Goal: Information Seeking & Learning: Learn about a topic

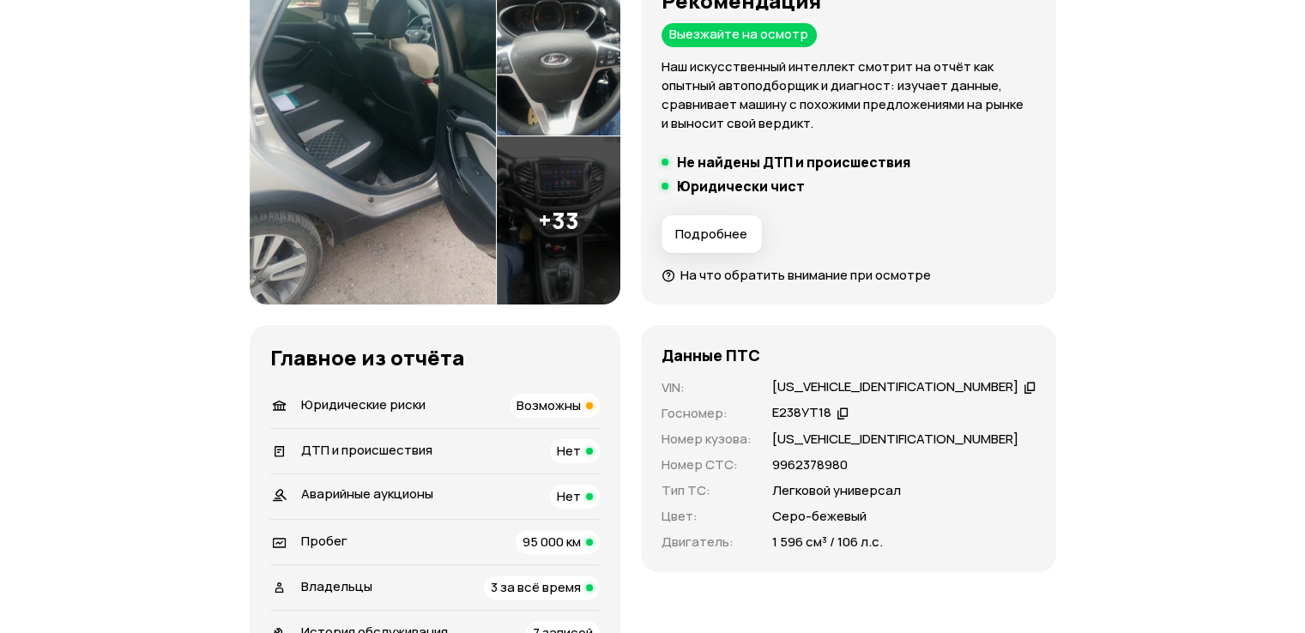
scroll to position [86, 0]
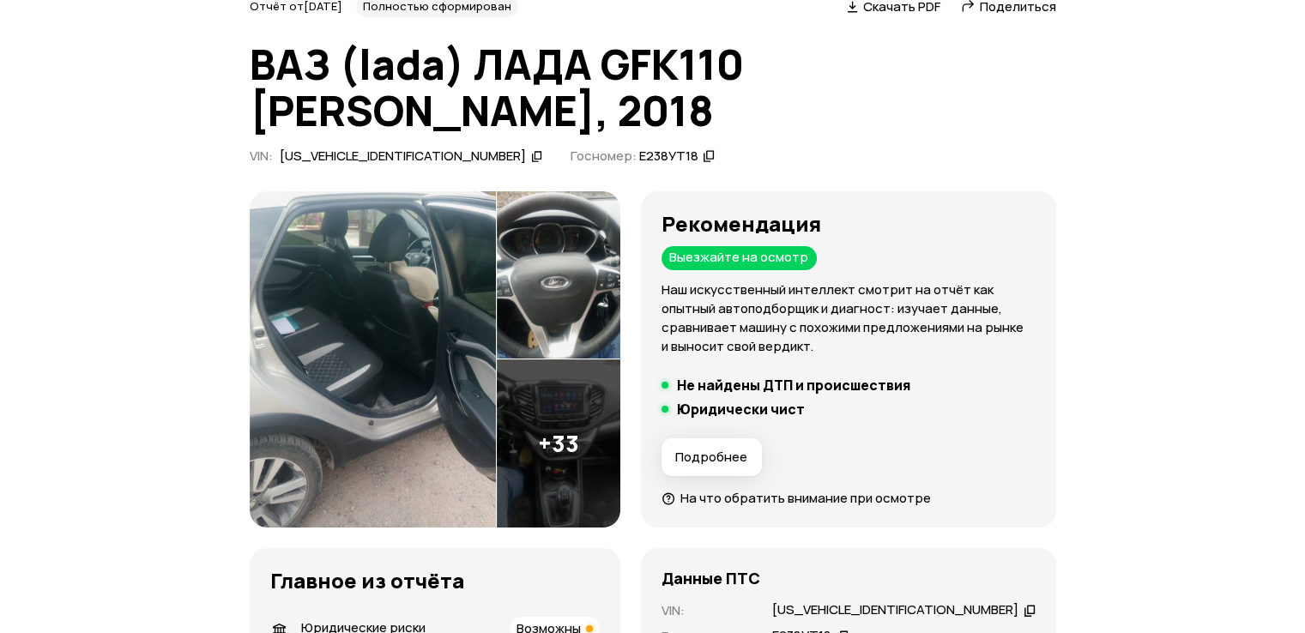
click at [531, 156] on icon at bounding box center [537, 156] width 12 height 17
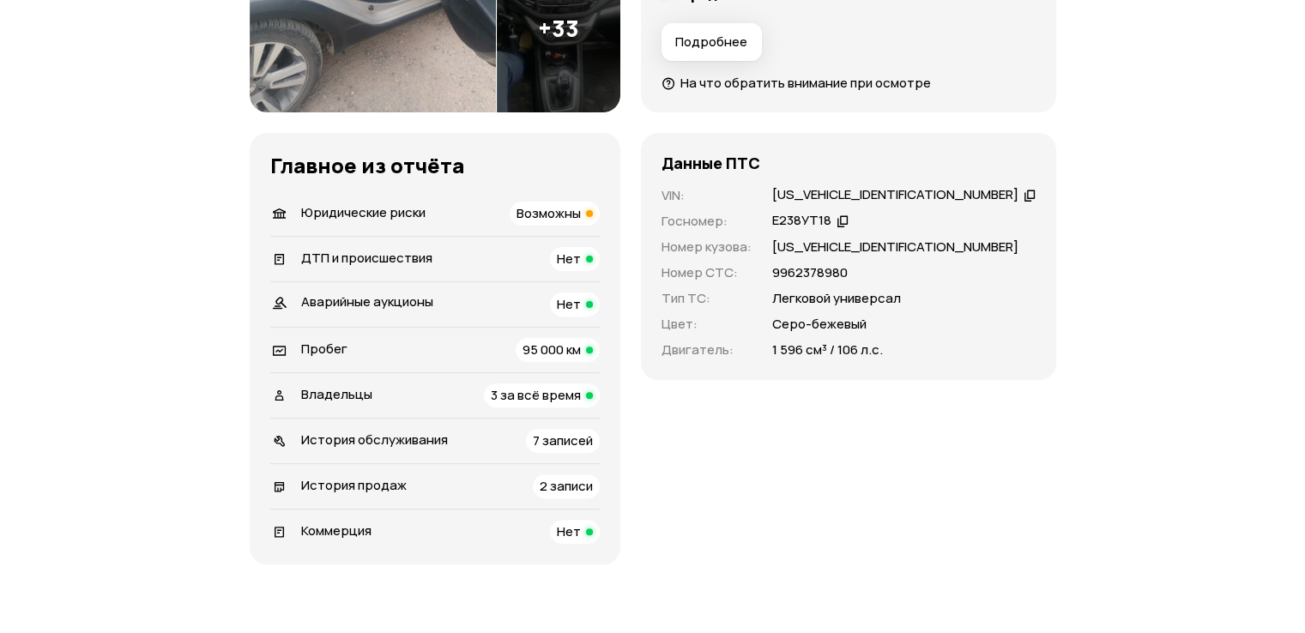
scroll to position [515, 0]
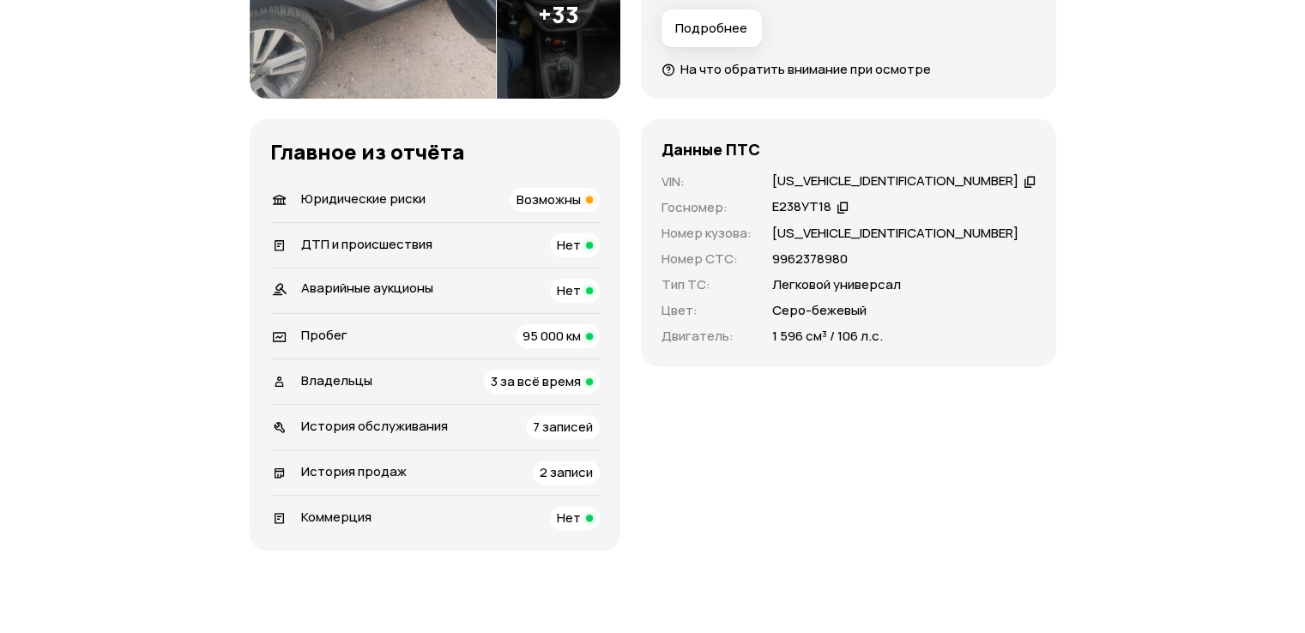
click at [543, 384] on span "3 за всё время" at bounding box center [536, 381] width 90 height 18
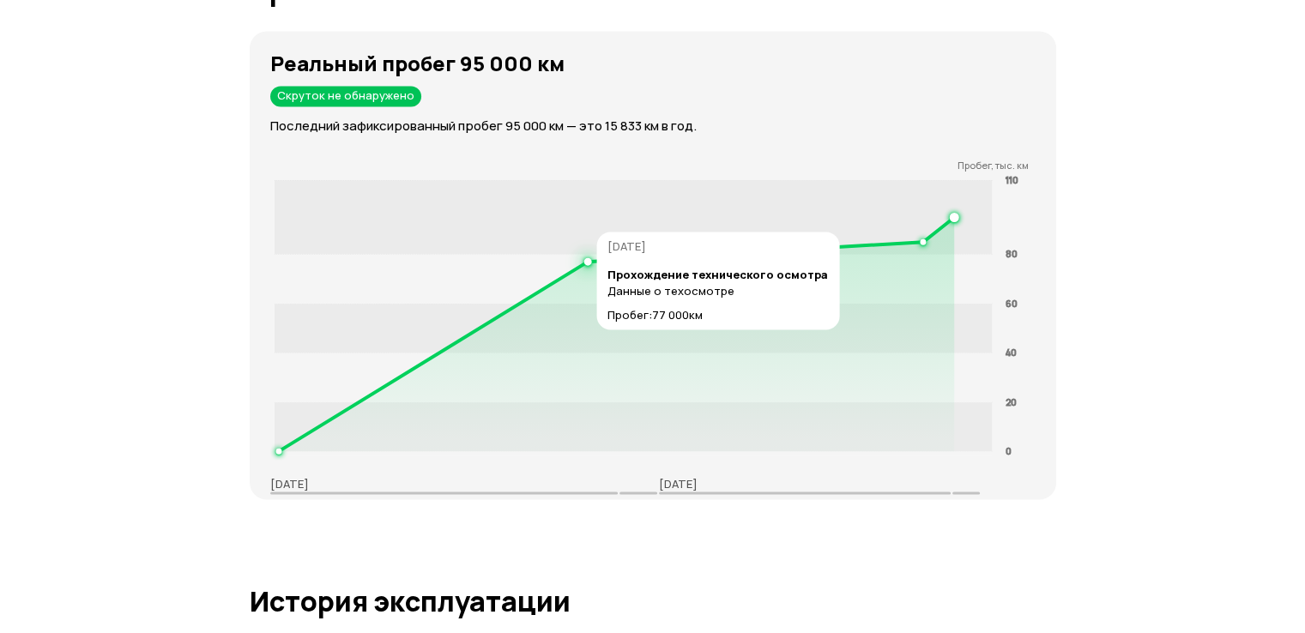
scroll to position [2667, 0]
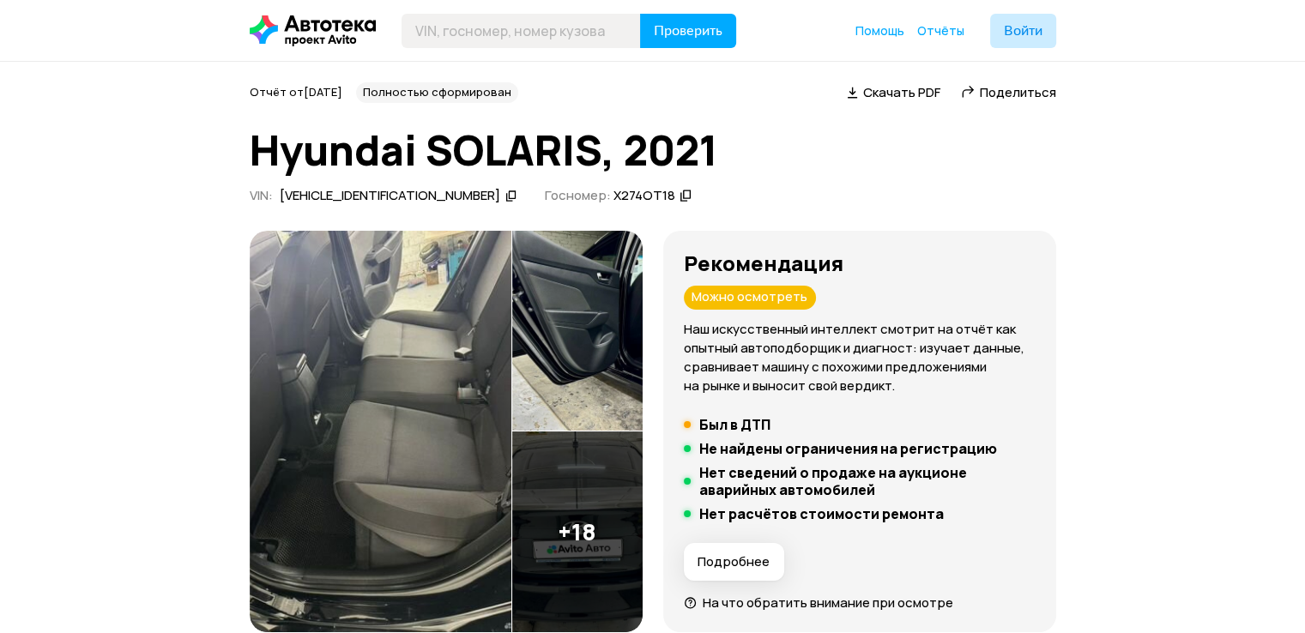
click at [505, 196] on icon at bounding box center [511, 195] width 12 height 17
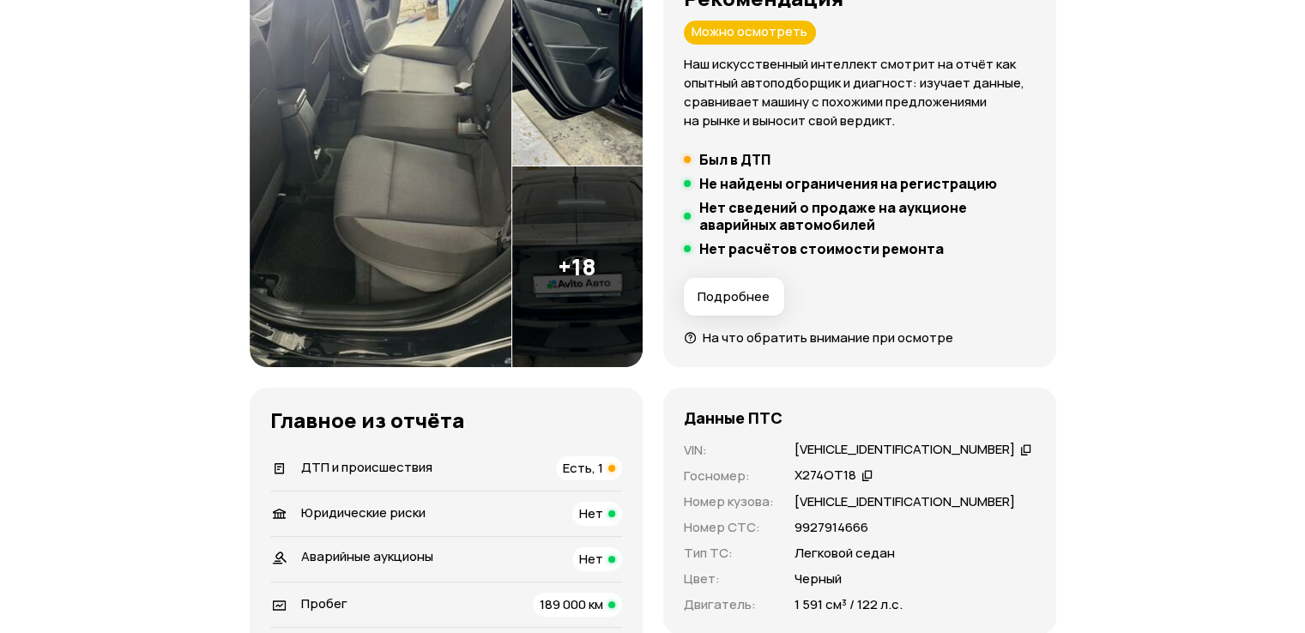
scroll to position [86, 0]
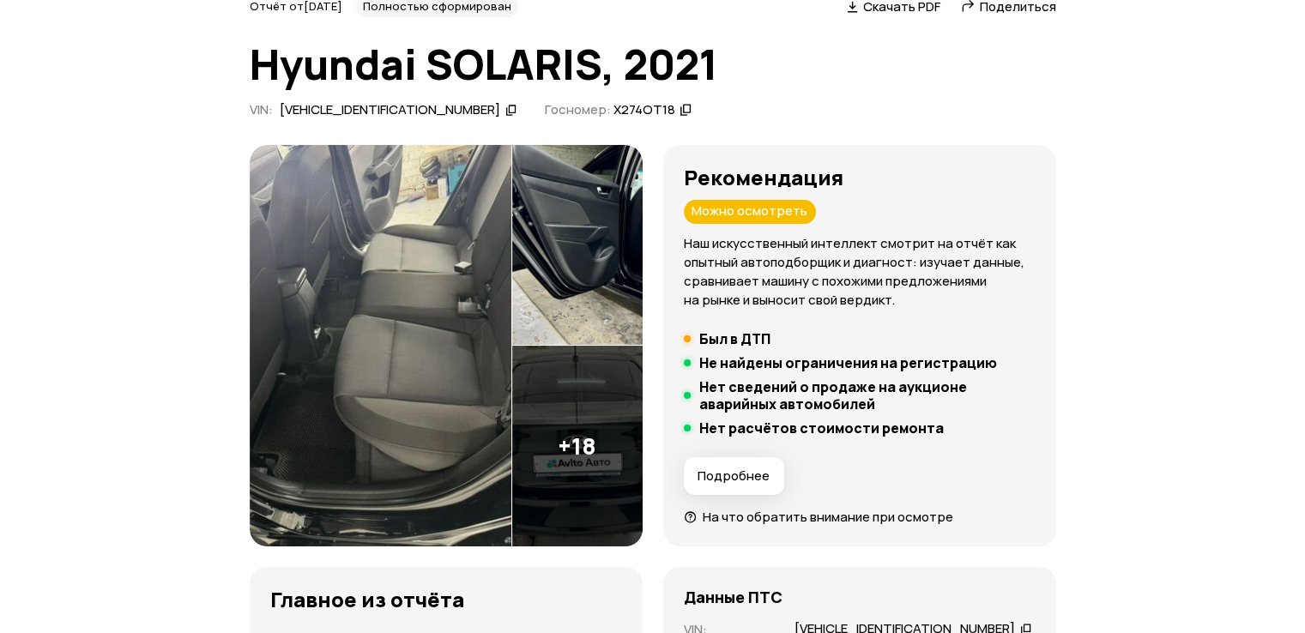
click at [680, 111] on icon at bounding box center [686, 109] width 12 height 17
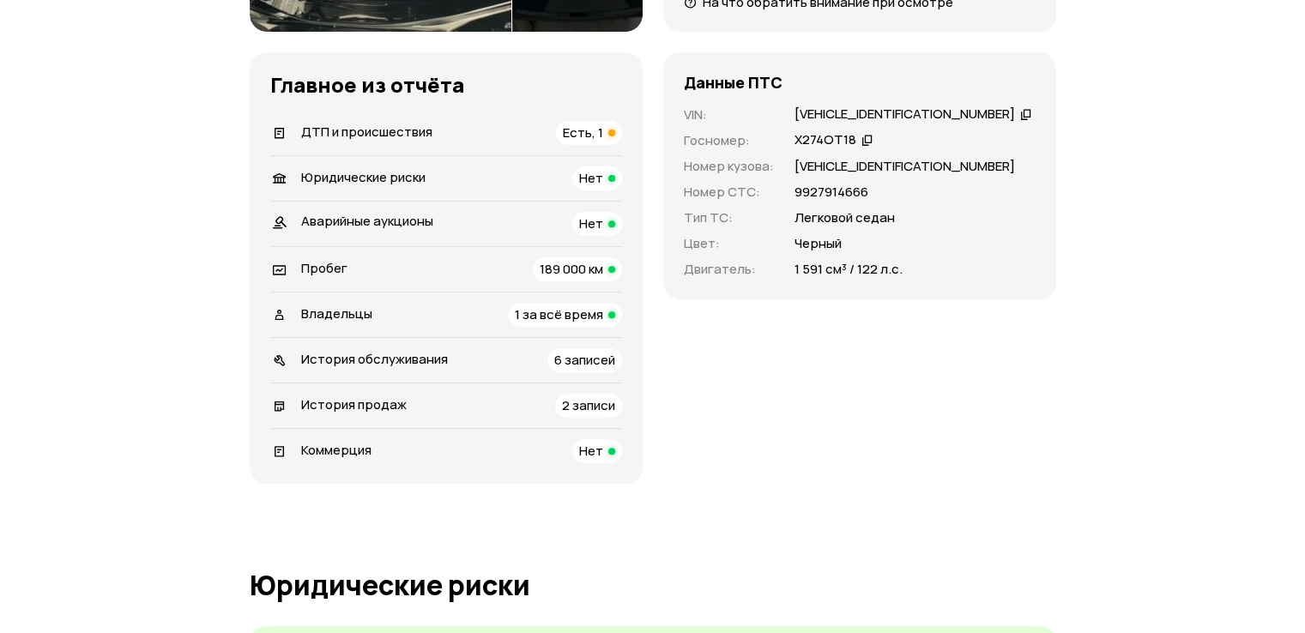
click at [590, 269] on span "189 000 км" at bounding box center [571, 269] width 63 height 18
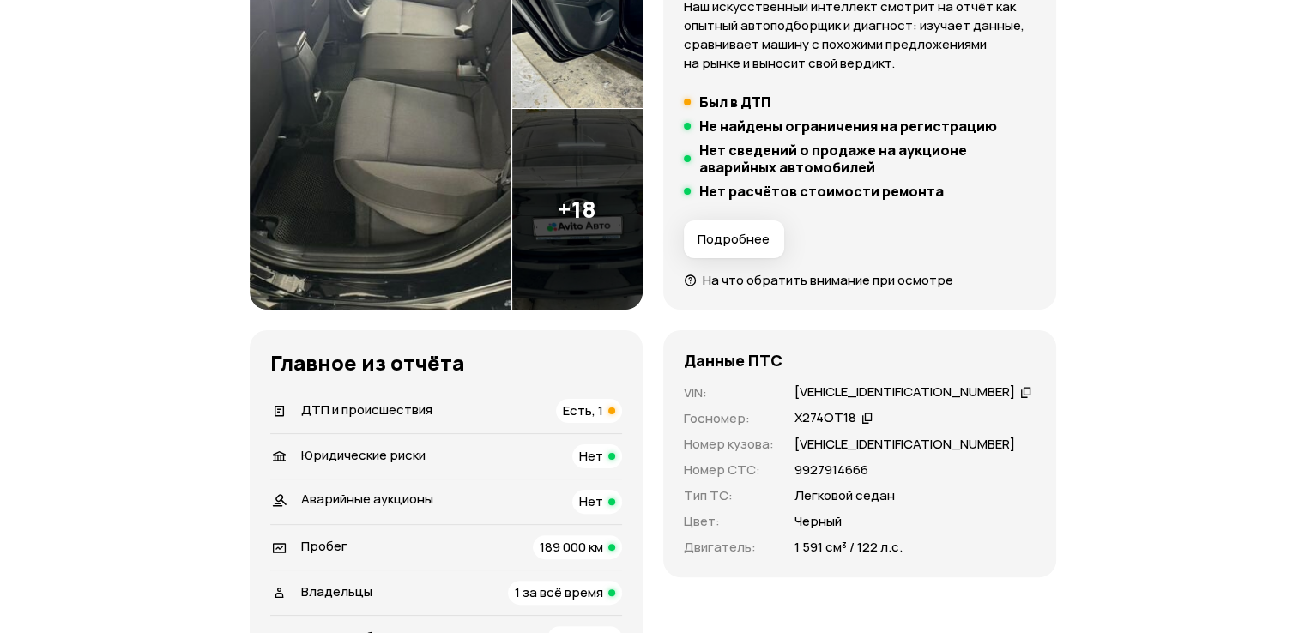
scroll to position [529, 0]
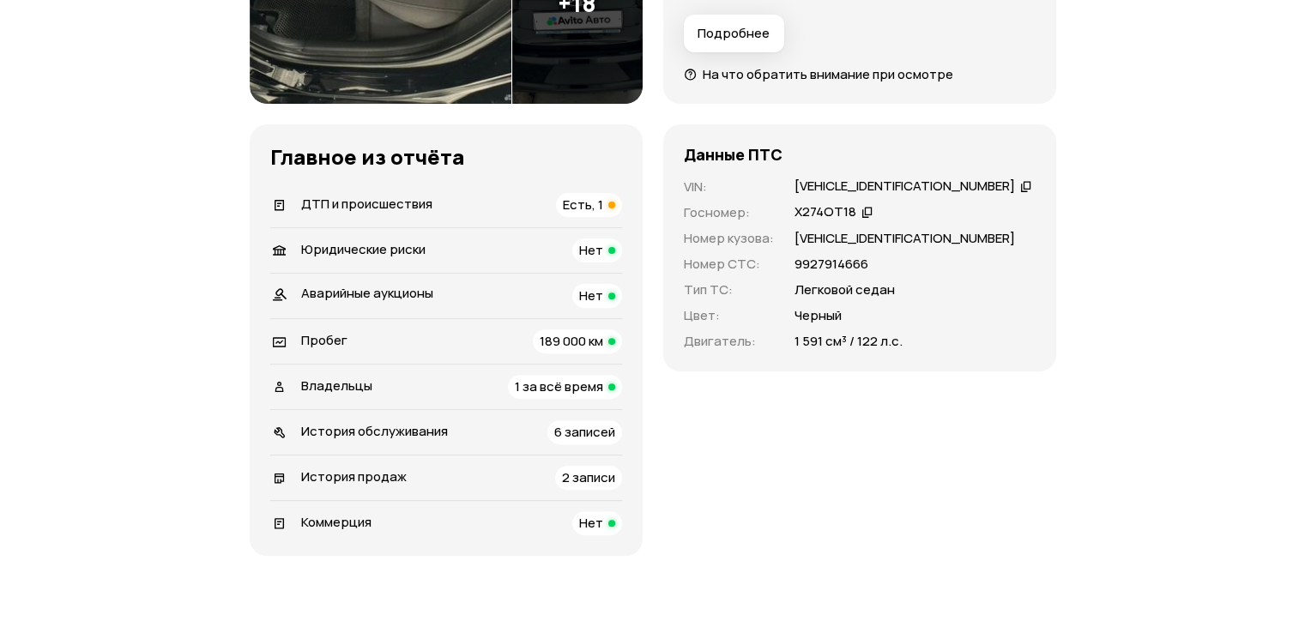
click at [551, 384] on span "1 за всё время" at bounding box center [559, 387] width 88 height 18
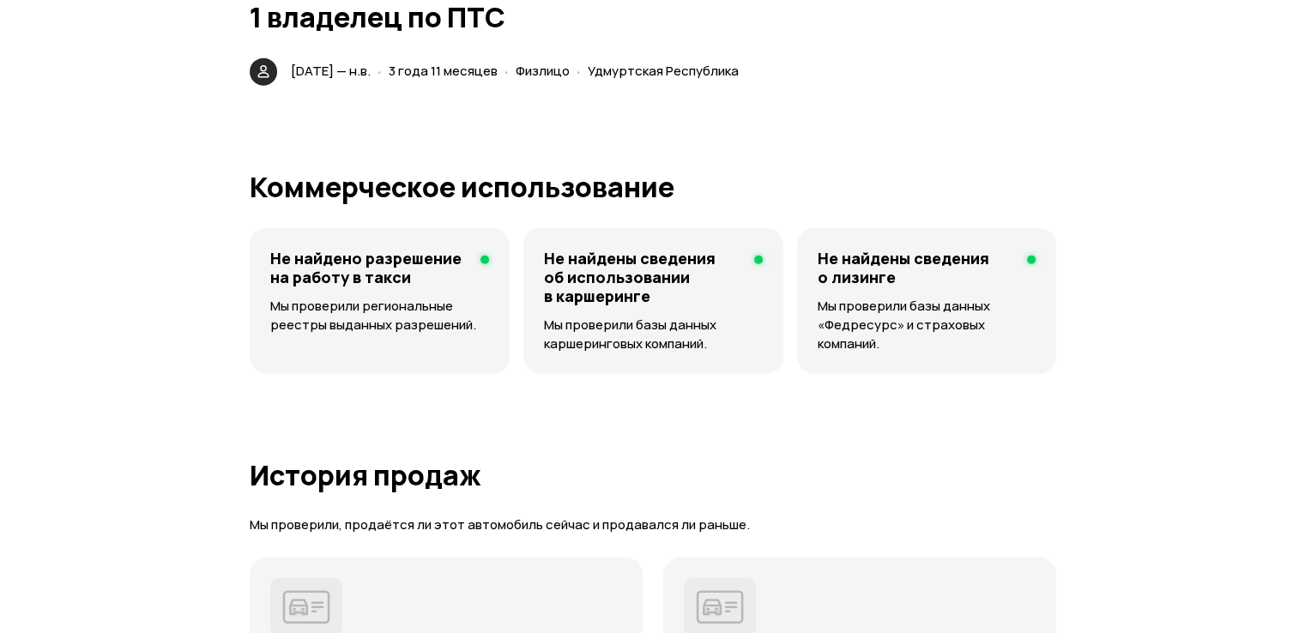
scroll to position [3789, 0]
